Goal: Information Seeking & Learning: Check status

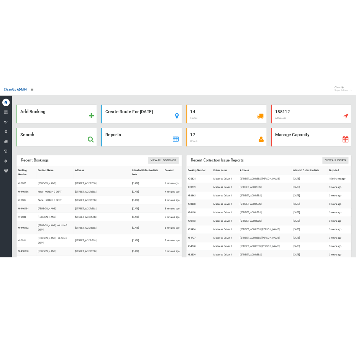
scroll to position [31, 0]
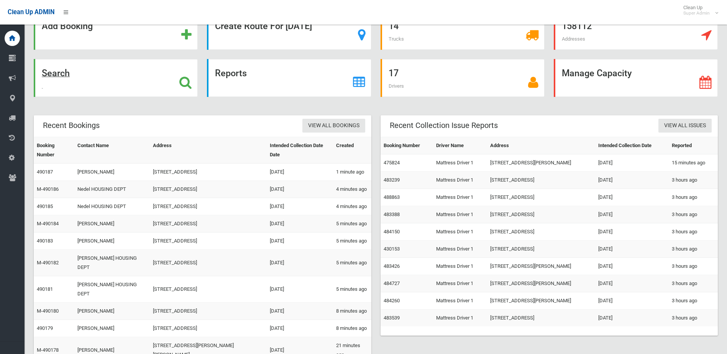
click at [105, 86] on div "Search" at bounding box center [116, 78] width 164 height 38
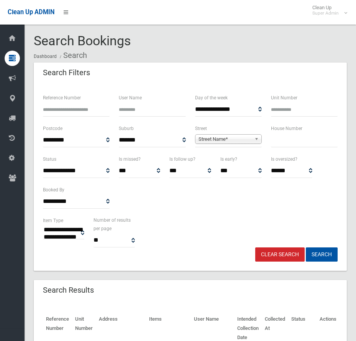
select select
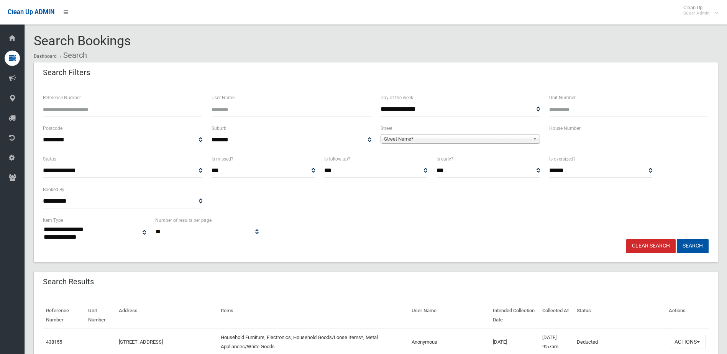
click at [98, 109] on input "Reference Number" at bounding box center [122, 109] width 159 height 14
paste input "******"
type input "******"
click at [356, 239] on button "Search" at bounding box center [693, 246] width 32 height 14
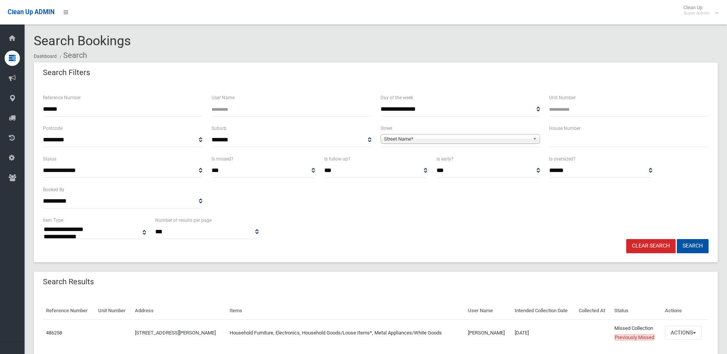
select select
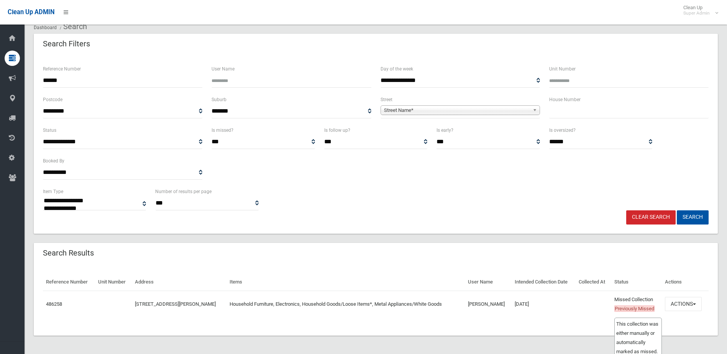
click at [661, 300] on td "Missed Collection Previously Missed This collection was either manually or auto…" at bounding box center [636, 304] width 51 height 26
click at [670, 300] on button "Actions" at bounding box center [683, 304] width 37 height 14
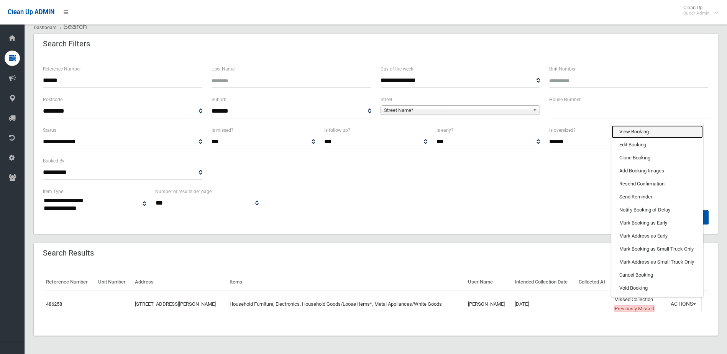
click at [644, 133] on link "View Booking" at bounding box center [657, 131] width 91 height 13
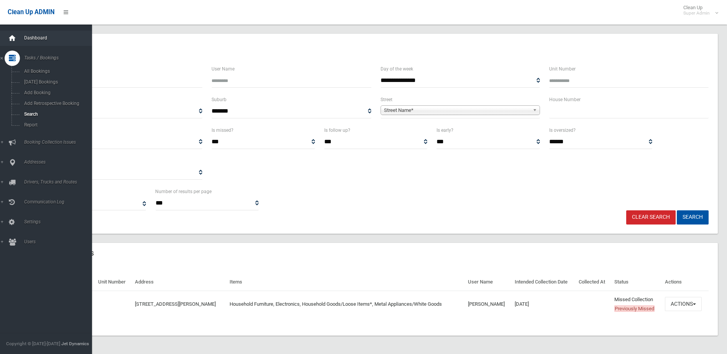
click at [17, 39] on div at bounding box center [12, 38] width 15 height 15
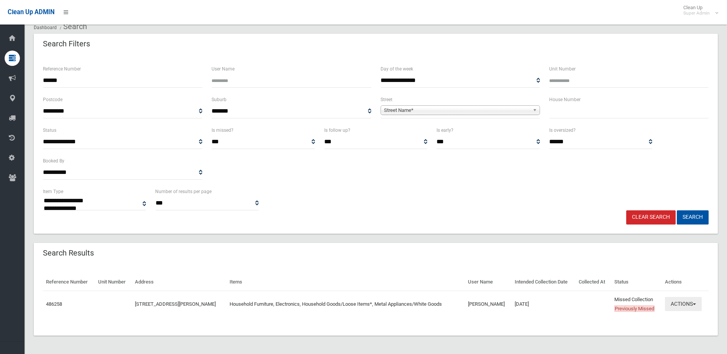
click at [683, 307] on button "Actions" at bounding box center [683, 304] width 37 height 14
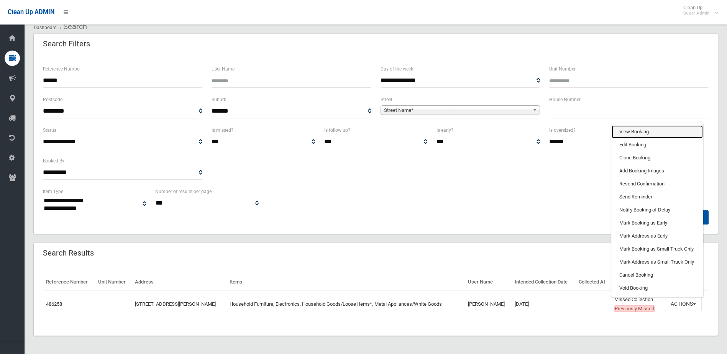
click at [654, 134] on link "View Booking" at bounding box center [657, 131] width 91 height 13
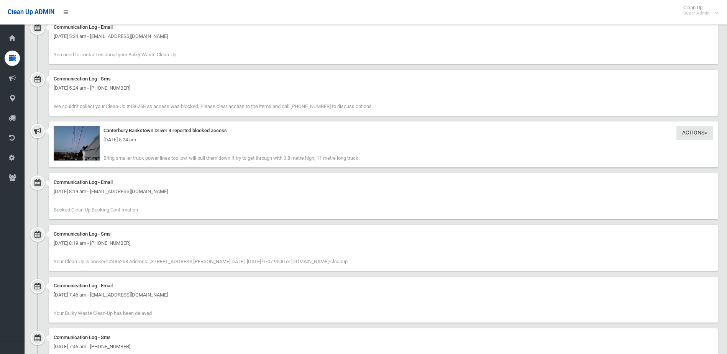
scroll to position [1226, 0]
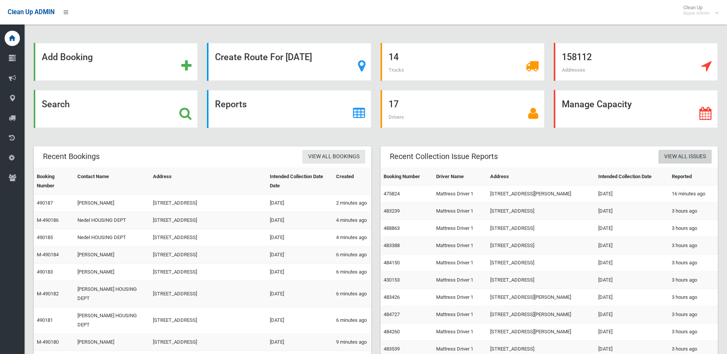
click at [682, 160] on link "View All Issues" at bounding box center [684, 157] width 53 height 14
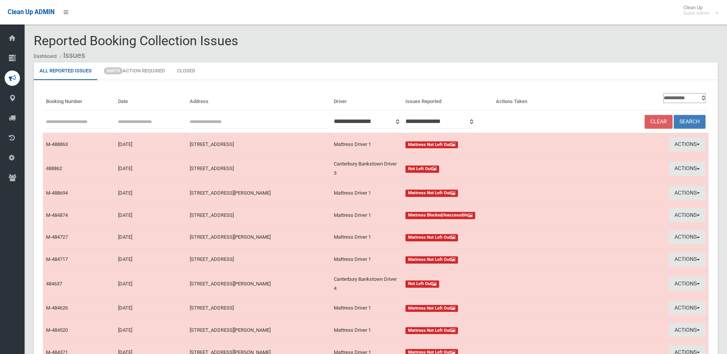
click at [84, 117] on input "text" at bounding box center [79, 122] width 66 height 14
paste input "******"
type input "******"
click at [674, 115] on button "Search" at bounding box center [690, 122] width 32 height 14
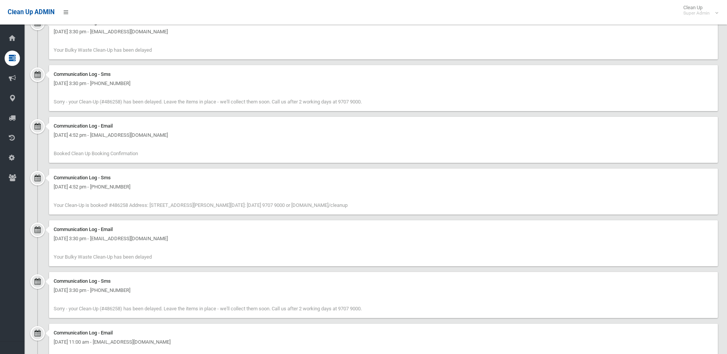
scroll to position [455, 0]
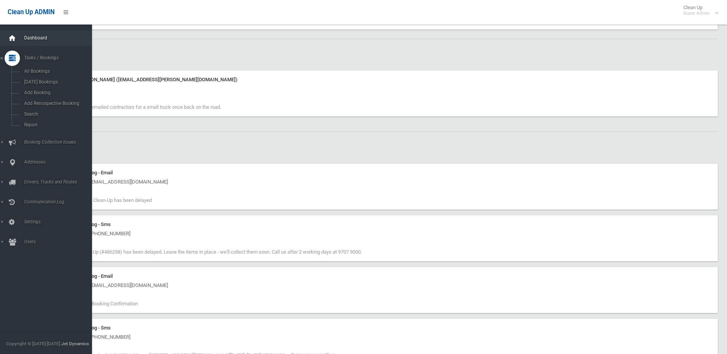
click at [10, 37] on icon at bounding box center [12, 38] width 8 height 15
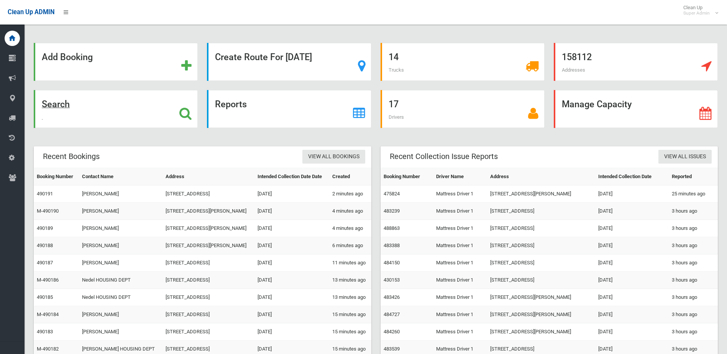
click at [99, 108] on div "Search" at bounding box center [116, 109] width 164 height 38
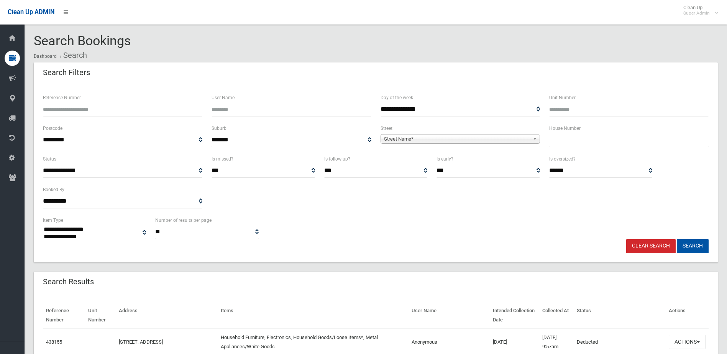
select select
click at [155, 118] on div "Reference Number" at bounding box center [122, 108] width 169 height 31
click at [155, 112] on input "Reference Number" at bounding box center [122, 109] width 159 height 14
paste input "******"
type input "******"
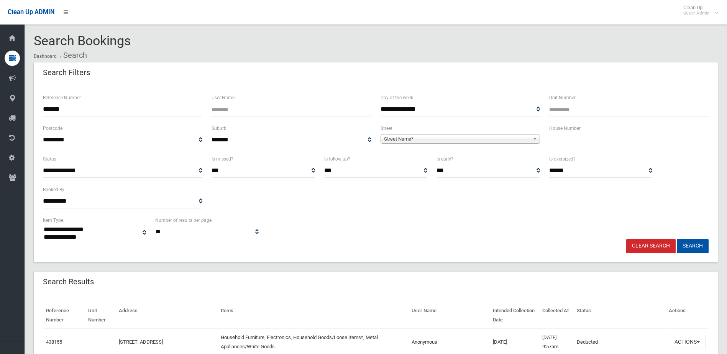
click at [677, 239] on button "Search" at bounding box center [693, 246] width 32 height 14
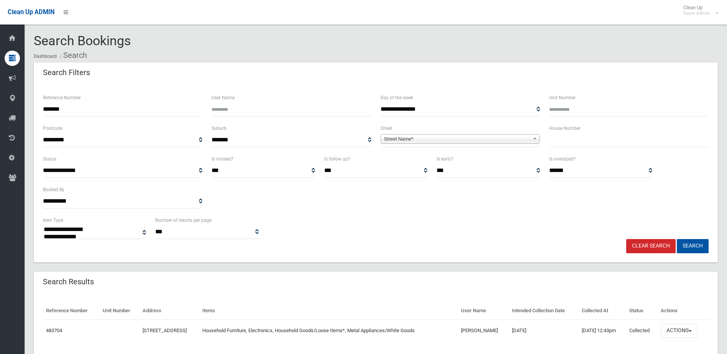
select select
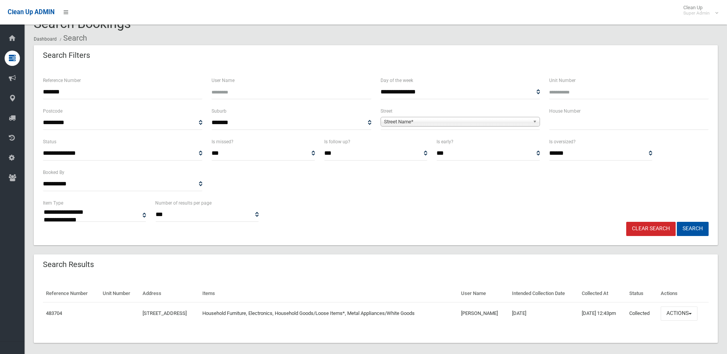
scroll to position [25, 0]
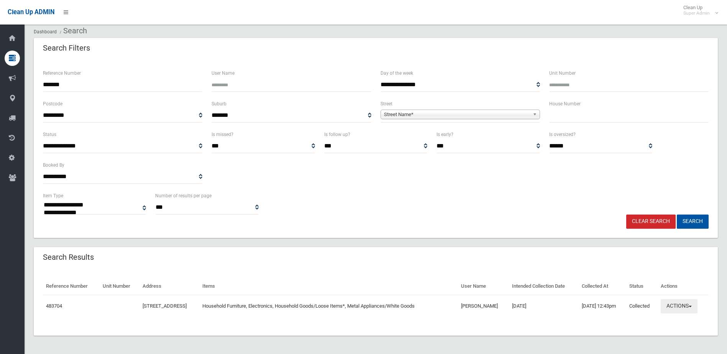
click at [673, 310] on button "Actions" at bounding box center [679, 306] width 37 height 14
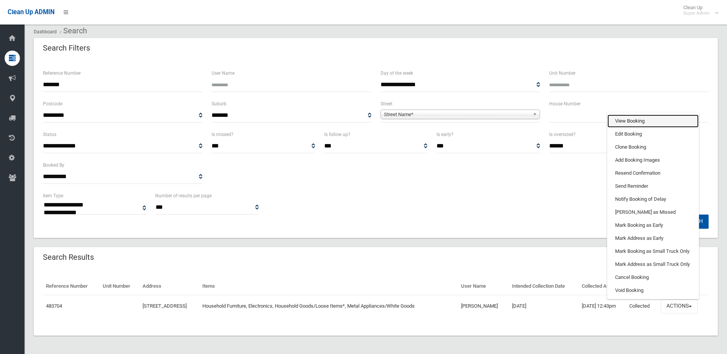
click at [663, 123] on link "View Booking" at bounding box center [652, 121] width 91 height 13
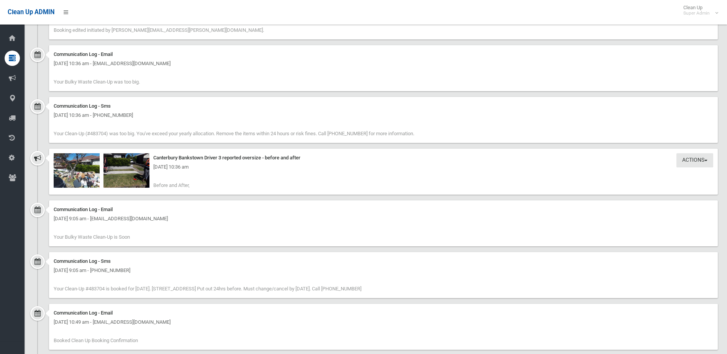
scroll to position [814, 0]
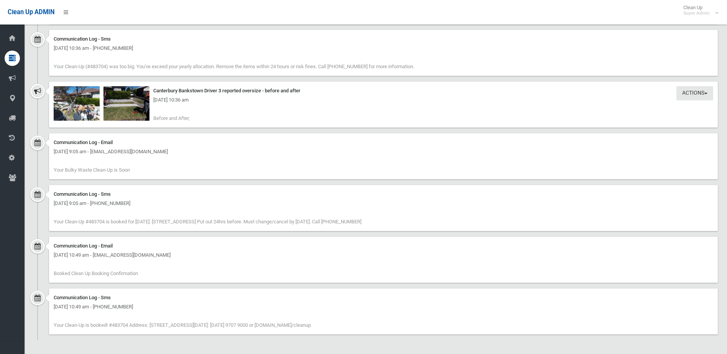
drag, startPoint x: 231, startPoint y: 258, endPoint x: 152, endPoint y: 248, distance: 79.6
click at [152, 248] on div "Communication Log - Email [DATE] 10:49 am - [EMAIL_ADDRESS][DOMAIN_NAME] Booked…" at bounding box center [383, 260] width 669 height 46
drag, startPoint x: 152, startPoint y: 248, endPoint x: 211, endPoint y: 278, distance: 66.5
click at [211, 278] on div "Communication Log - Email [DATE] 10:49 am - [EMAIL_ADDRESS][DOMAIN_NAME] Booked…" at bounding box center [383, 260] width 669 height 46
drag, startPoint x: 189, startPoint y: 274, endPoint x: 124, endPoint y: 264, distance: 66.0
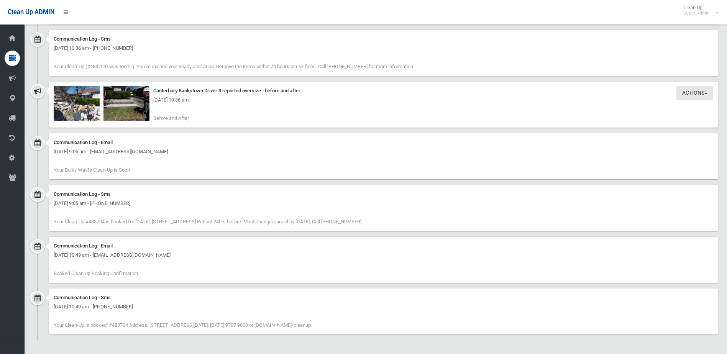
click at [124, 264] on div "Communication Log - Email [DATE] 10:49 am - [EMAIL_ADDRESS][DOMAIN_NAME] Booked…" at bounding box center [383, 260] width 669 height 46
drag, startPoint x: 124, startPoint y: 264, endPoint x: 168, endPoint y: 273, distance: 45.4
click at [168, 273] on div "Communication Log - Email [DATE] 10:49 am - [EMAIL_ADDRESS][DOMAIN_NAME] Booked…" at bounding box center [383, 260] width 669 height 46
click at [133, 255] on div "Communication Log - Email [DATE] 10:49 am - [EMAIL_ADDRESS][DOMAIN_NAME] Booked…" at bounding box center [383, 260] width 669 height 46
drag, startPoint x: 133, startPoint y: 255, endPoint x: 227, endPoint y: 267, distance: 94.3
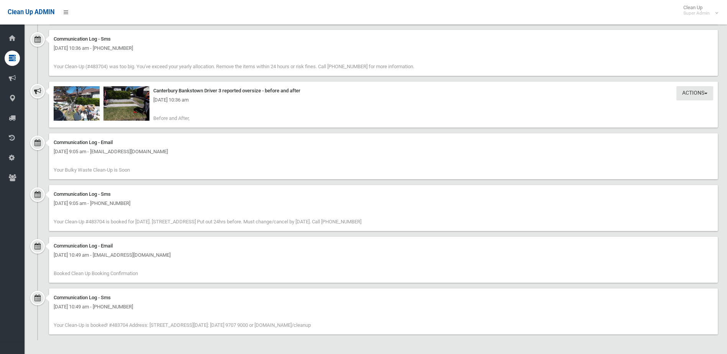
click at [227, 267] on div "Communication Log - Email [DATE] 10:49 am - [EMAIL_ADDRESS][DOMAIN_NAME] Booked…" at bounding box center [383, 260] width 669 height 46
click at [76, 105] on img at bounding box center [77, 103] width 46 height 34
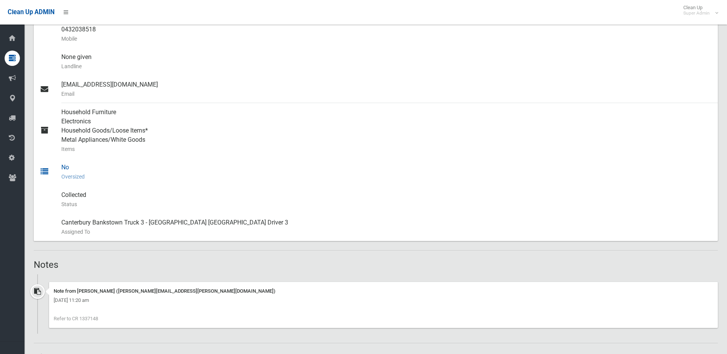
scroll to position [201, 0]
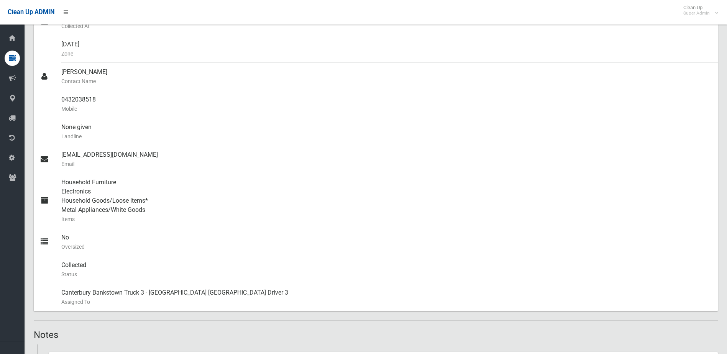
drag, startPoint x: 102, startPoint y: 245, endPoint x: 25, endPoint y: 209, distance: 85.2
drag, startPoint x: 25, startPoint y: 209, endPoint x: 241, endPoint y: 282, distance: 228.7
click at [241, 282] on div "Collected Status" at bounding box center [386, 270] width 650 height 28
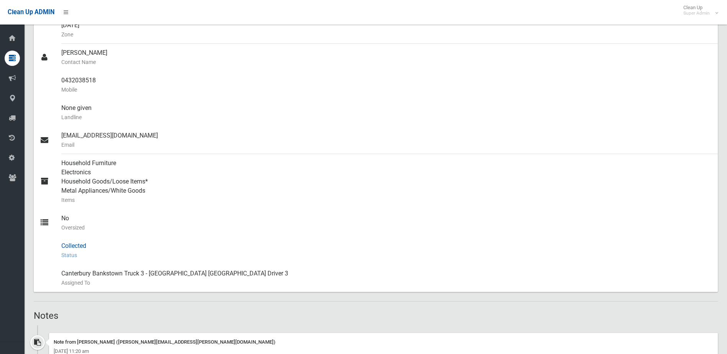
scroll to position [240, 0]
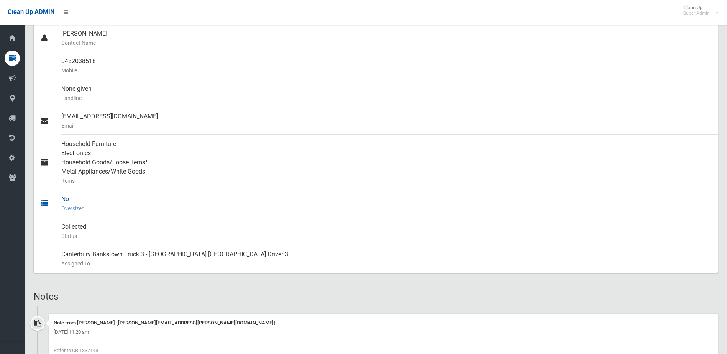
drag, startPoint x: 92, startPoint y: 215, endPoint x: 57, endPoint y: 195, distance: 40.2
click at [57, 195] on link "No Oversized" at bounding box center [376, 204] width 684 height 28
drag, startPoint x: 57, startPoint y: 195, endPoint x: 265, endPoint y: 254, distance: 216.3
click at [265, 254] on div "Canterbury Bankstown Truck 3 - [GEOGRAPHIC_DATA] Bankstown Driver 3 Assigned To" at bounding box center [386, 259] width 650 height 28
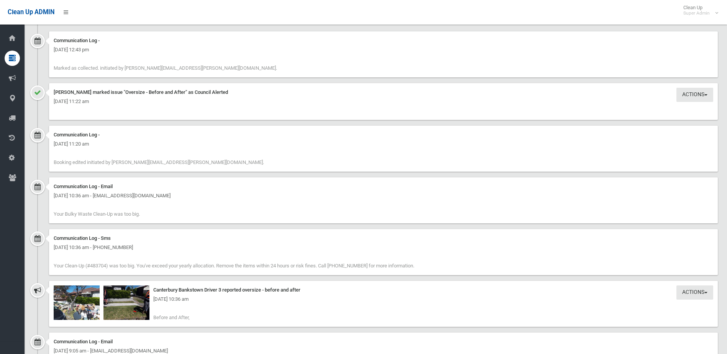
scroll to position [661, 0]
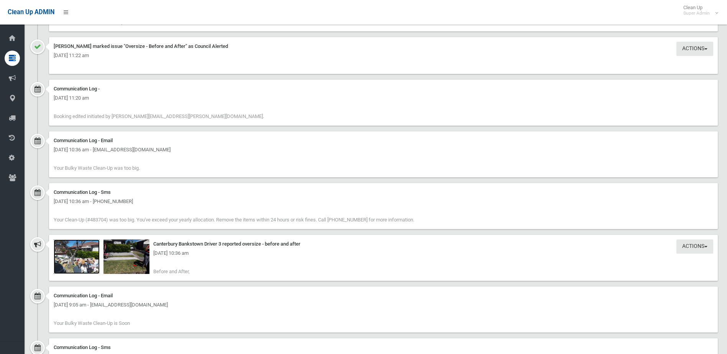
click at [94, 261] on img at bounding box center [77, 257] width 46 height 34
